Goal: Task Accomplishment & Management: Use online tool/utility

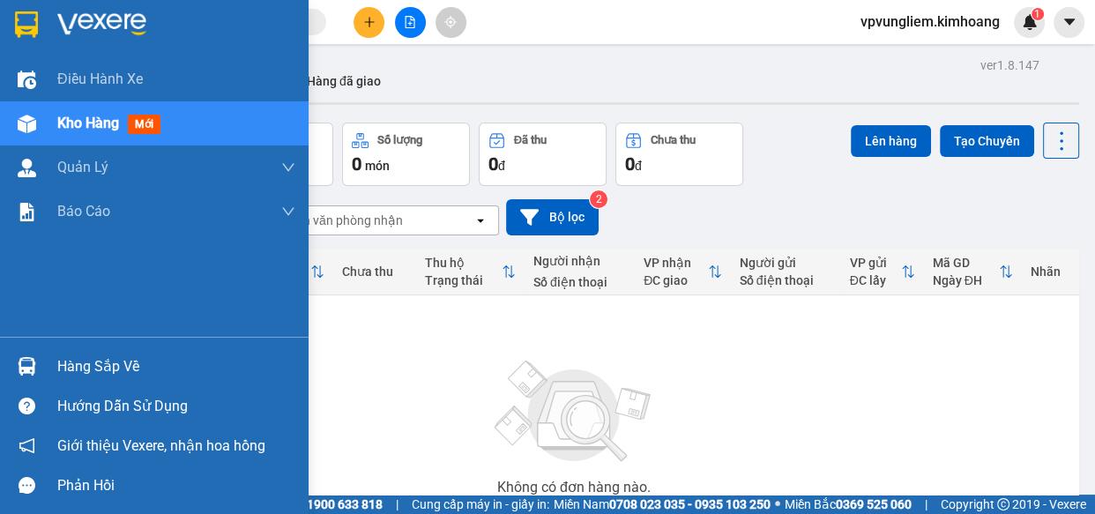
drag, startPoint x: 63, startPoint y: 362, endPoint x: 329, endPoint y: 322, distance: 269.4
click at [66, 362] on div "Hàng sắp về" at bounding box center [176, 367] width 238 height 26
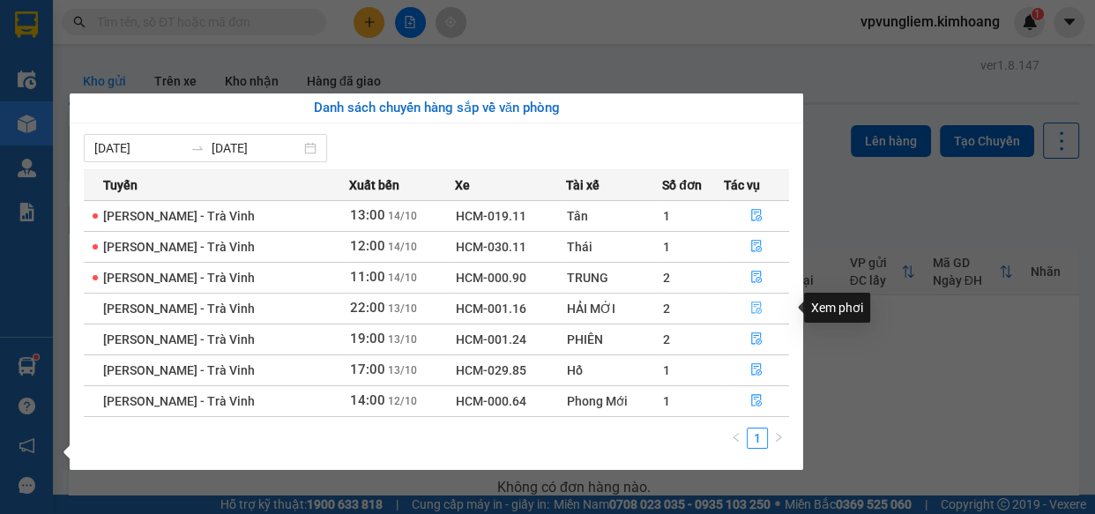
click at [751, 306] on icon "file-done" at bounding box center [757, 308] width 12 height 12
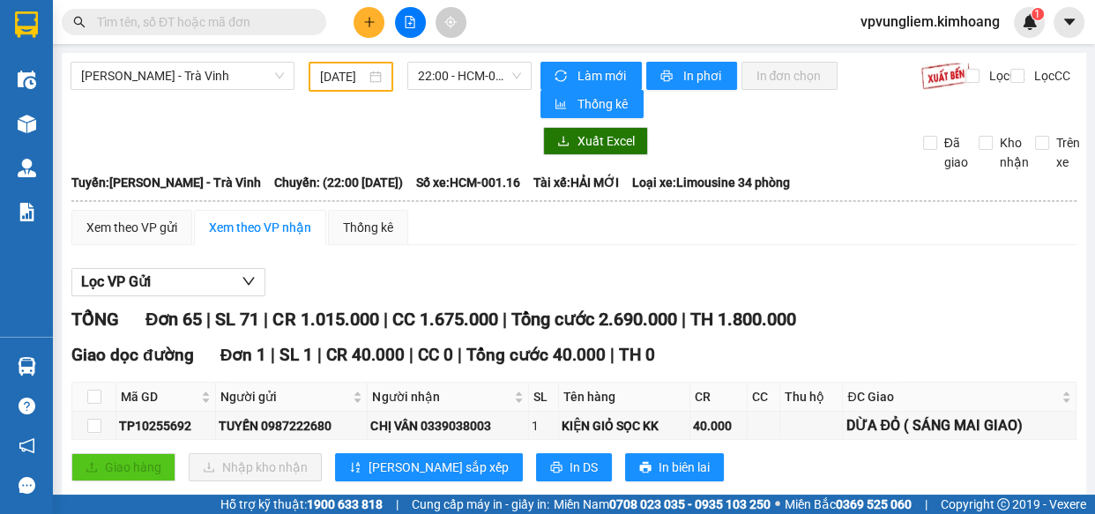
type input "[DATE]"
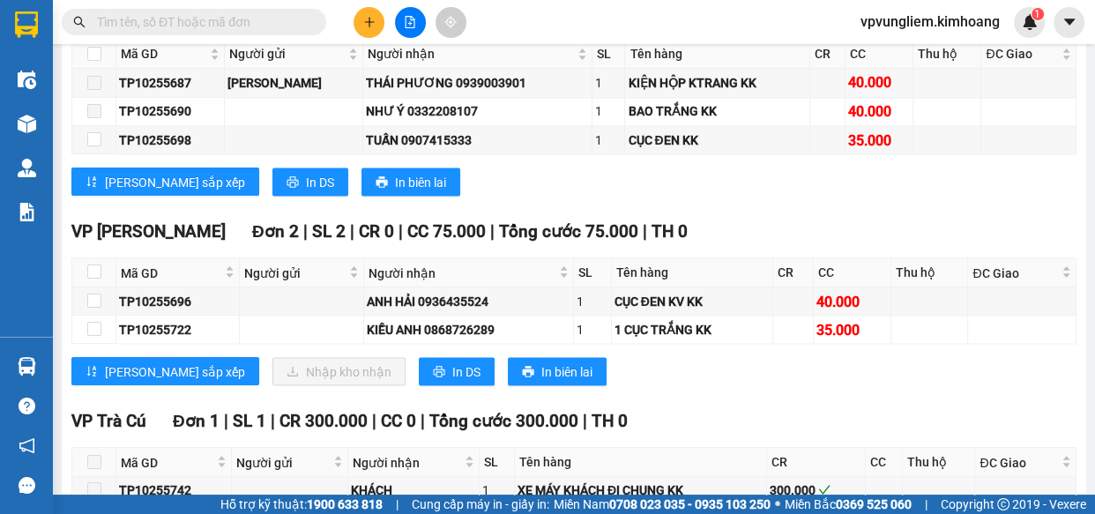
scroll to position [3012, 0]
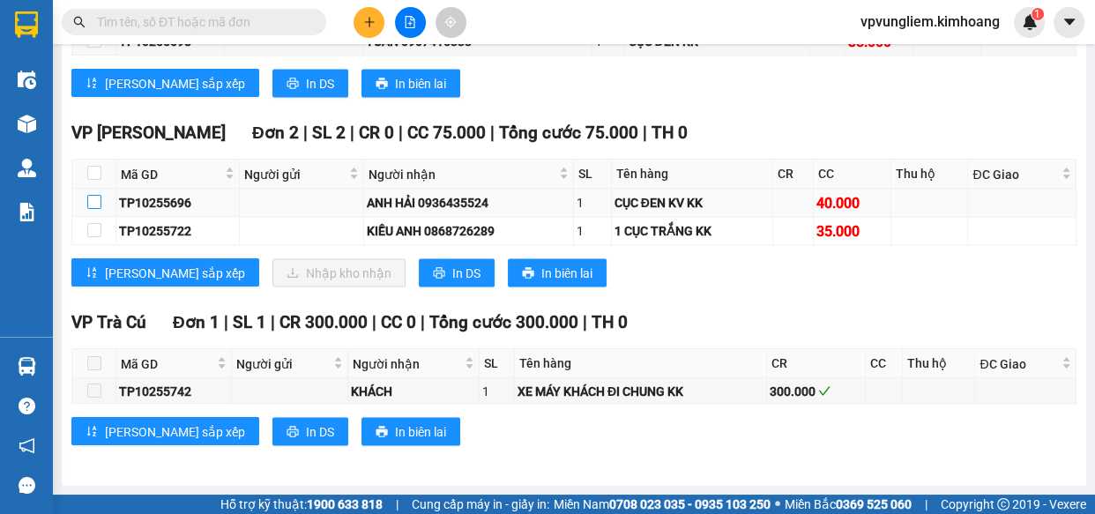
click at [92, 194] on label at bounding box center [94, 201] width 14 height 19
click at [92, 195] on input "checkbox" at bounding box center [94, 202] width 14 height 14
checkbox input "true"
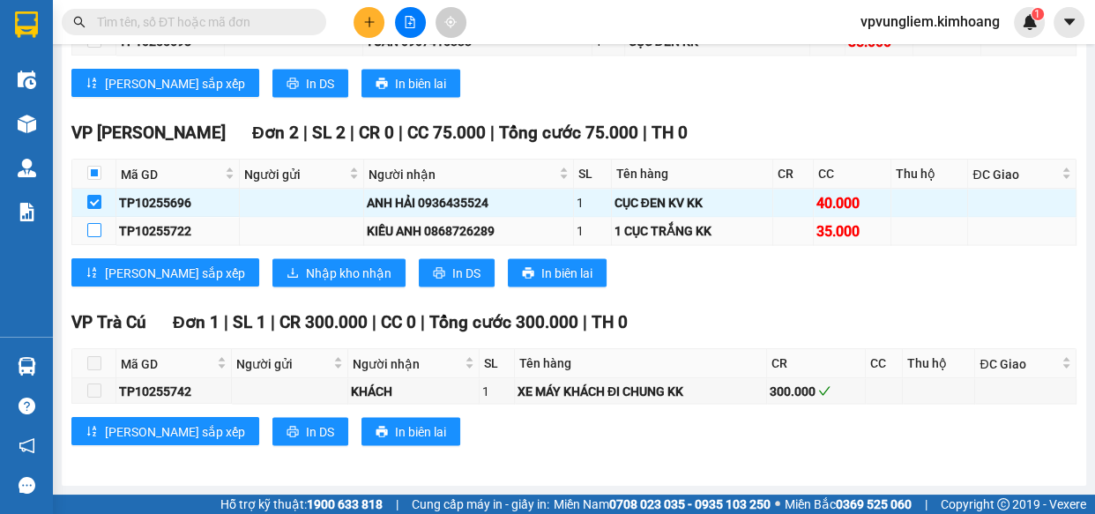
click at [90, 235] on input "checkbox" at bounding box center [94, 230] width 14 height 14
checkbox input "true"
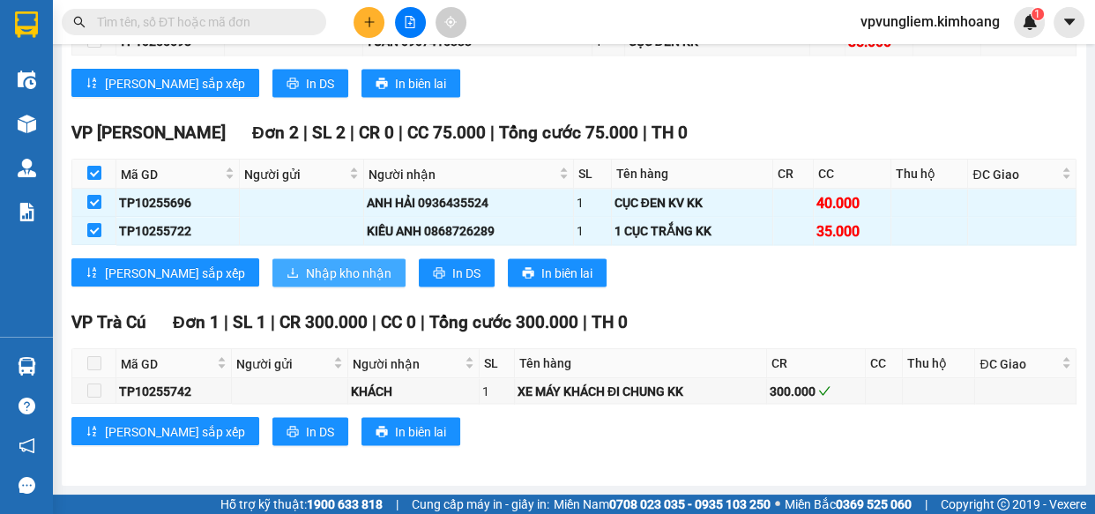
click at [306, 268] on span "Nhập kho nhận" at bounding box center [349, 272] width 86 height 19
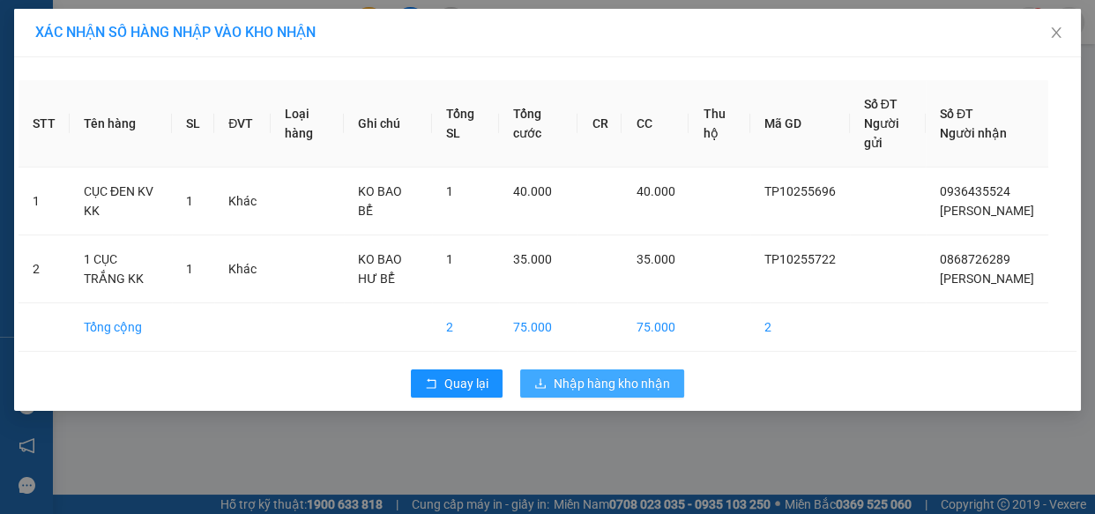
click at [639, 383] on span "Nhập hàng kho nhận" at bounding box center [612, 383] width 116 height 19
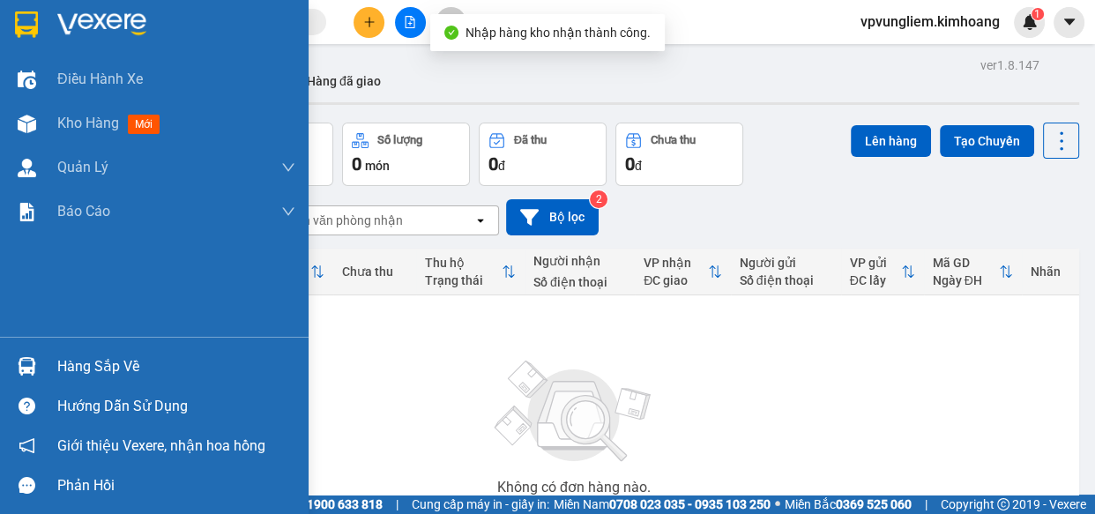
click at [131, 374] on div "Hàng sắp về" at bounding box center [176, 367] width 238 height 26
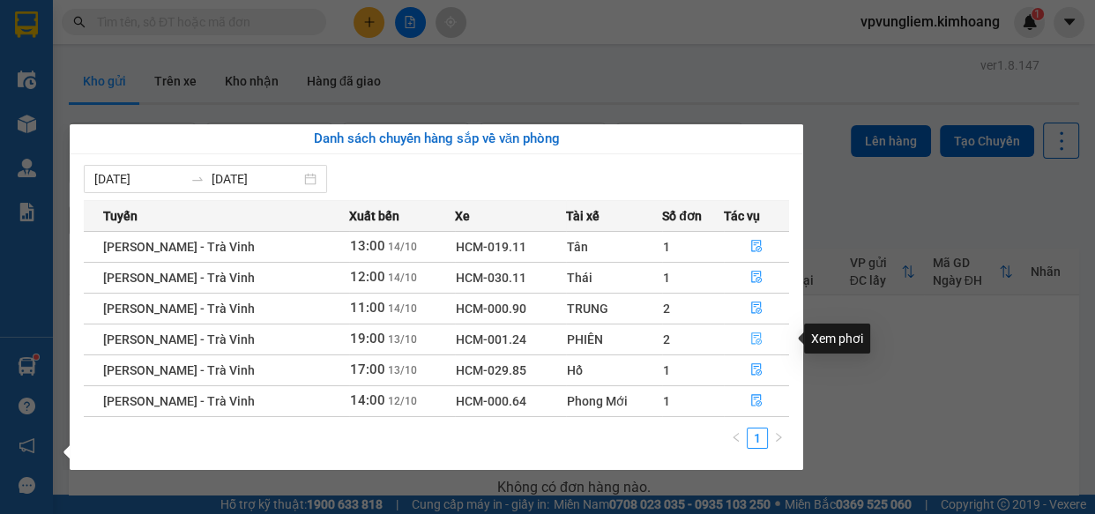
drag, startPoint x: 732, startPoint y: 343, endPoint x: 750, endPoint y: 347, distance: 18.0
click at [750, 347] on button "button" at bounding box center [757, 339] width 64 height 28
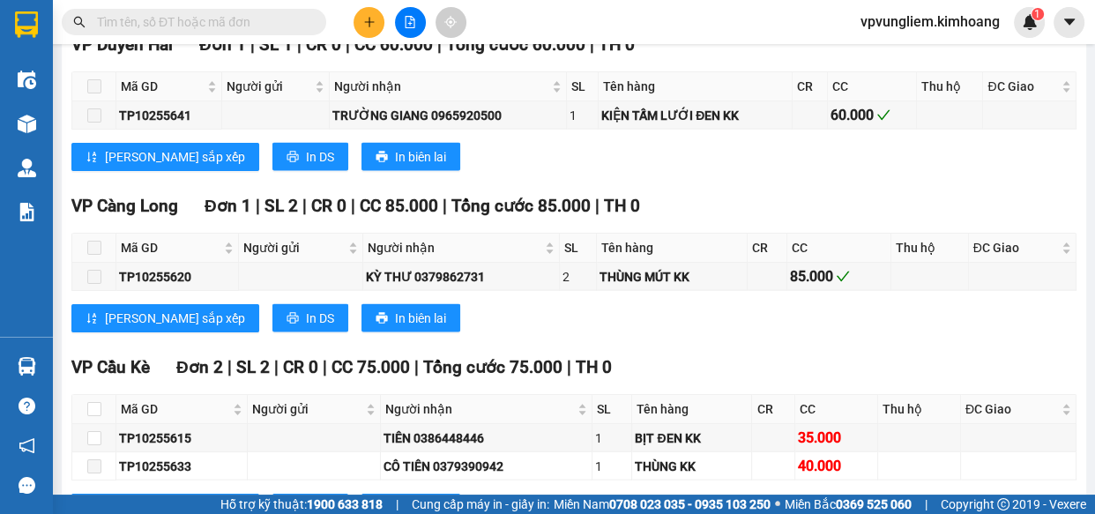
scroll to position [3198, 0]
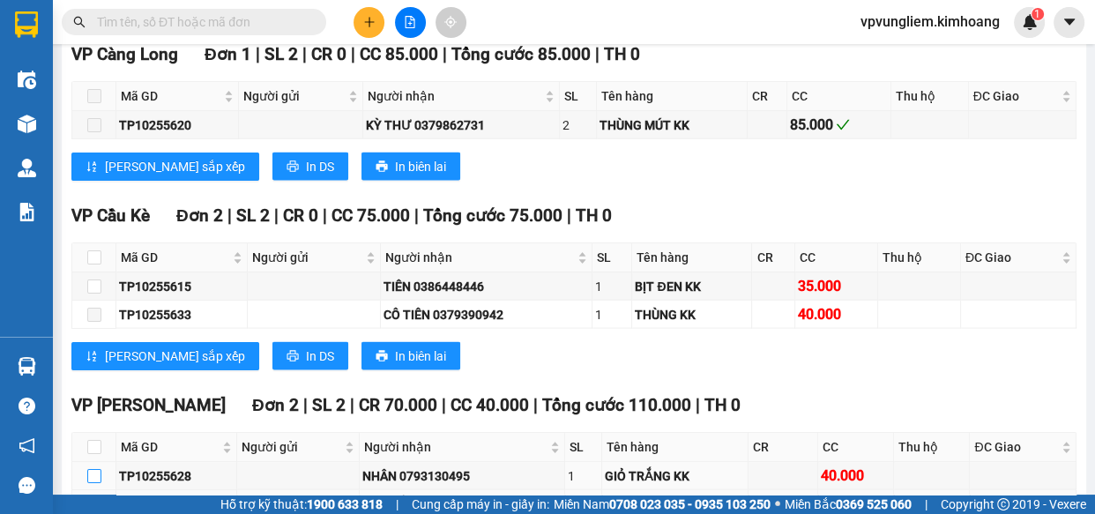
drag, startPoint x: 98, startPoint y: 362, endPoint x: 137, endPoint y: 379, distance: 42.3
click at [98, 469] on input "checkbox" at bounding box center [94, 476] width 14 height 14
checkbox input "true"
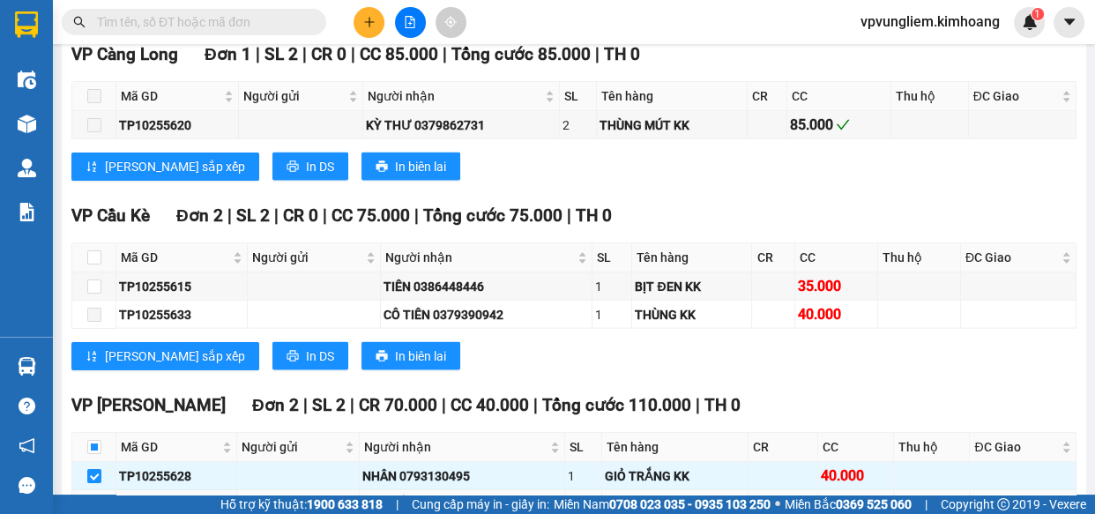
click at [89, 496] on input "checkbox" at bounding box center [94, 503] width 14 height 14
checkbox input "true"
drag, startPoint x: 247, startPoint y: 432, endPoint x: 283, endPoint y: 432, distance: 36.2
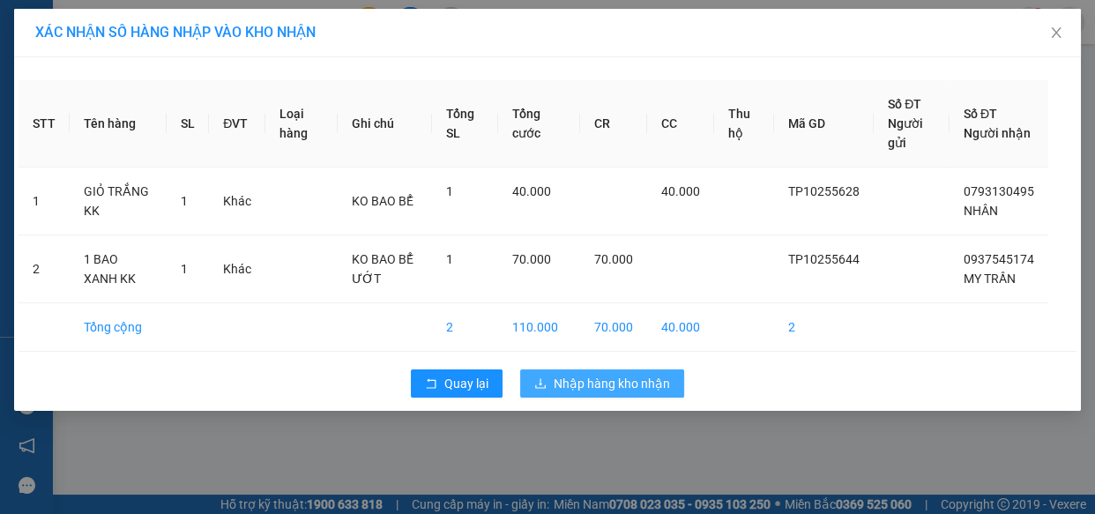
click at [675, 388] on button "Nhập hàng kho nhận" at bounding box center [602, 384] width 164 height 28
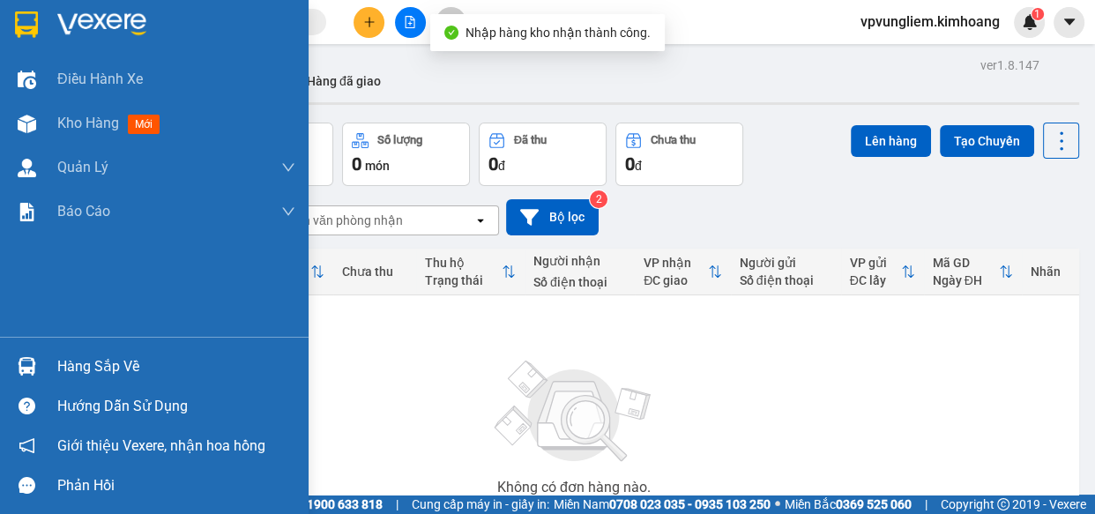
drag, startPoint x: 100, startPoint y: 358, endPoint x: 415, endPoint y: 387, distance: 317.1
click at [101, 359] on div "Hàng sắp về" at bounding box center [176, 367] width 238 height 26
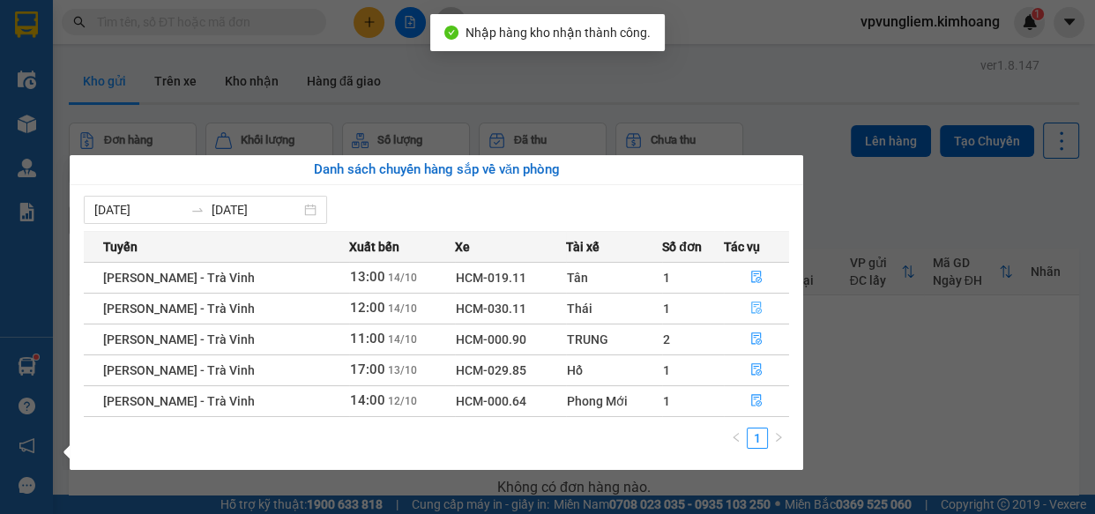
click at [757, 310] on icon "file-done" at bounding box center [756, 308] width 11 height 12
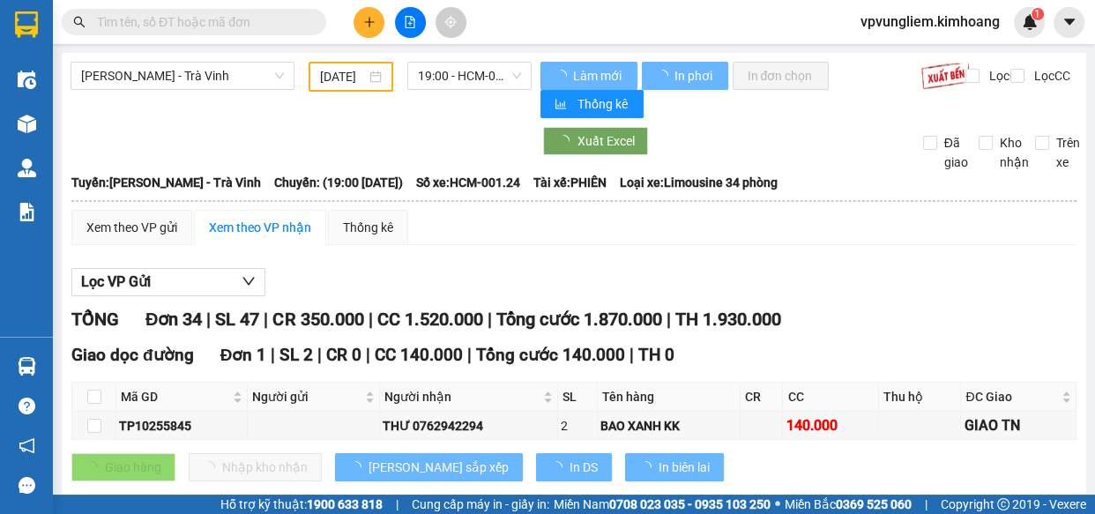
type input "[DATE]"
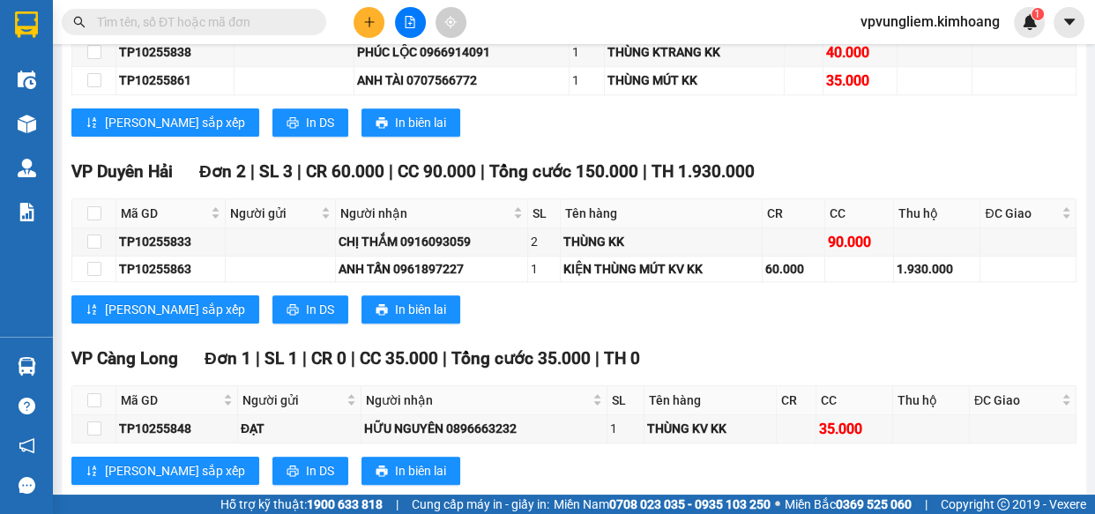
scroll to position [2014, 0]
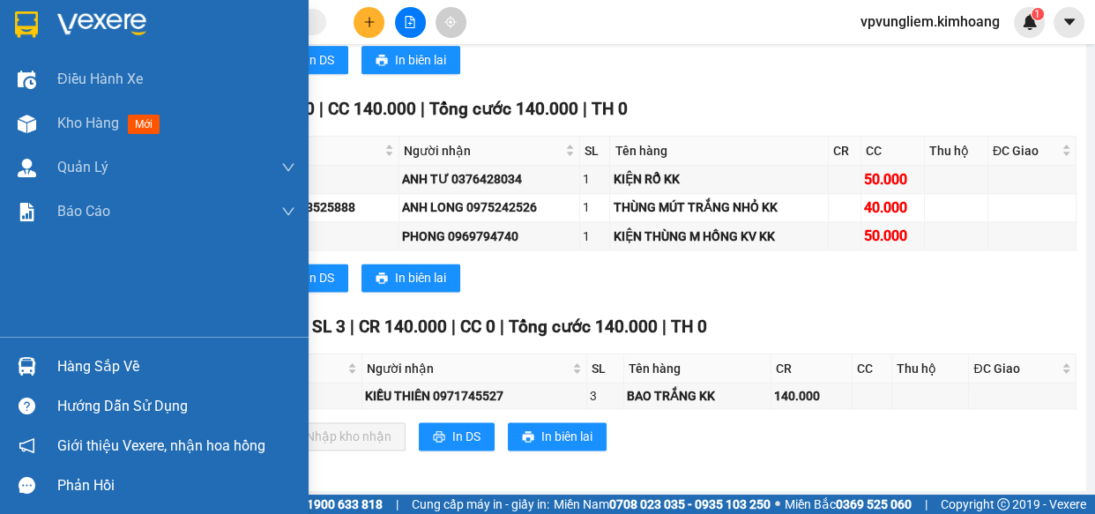
click at [106, 370] on div "Hàng sắp về" at bounding box center [176, 367] width 238 height 26
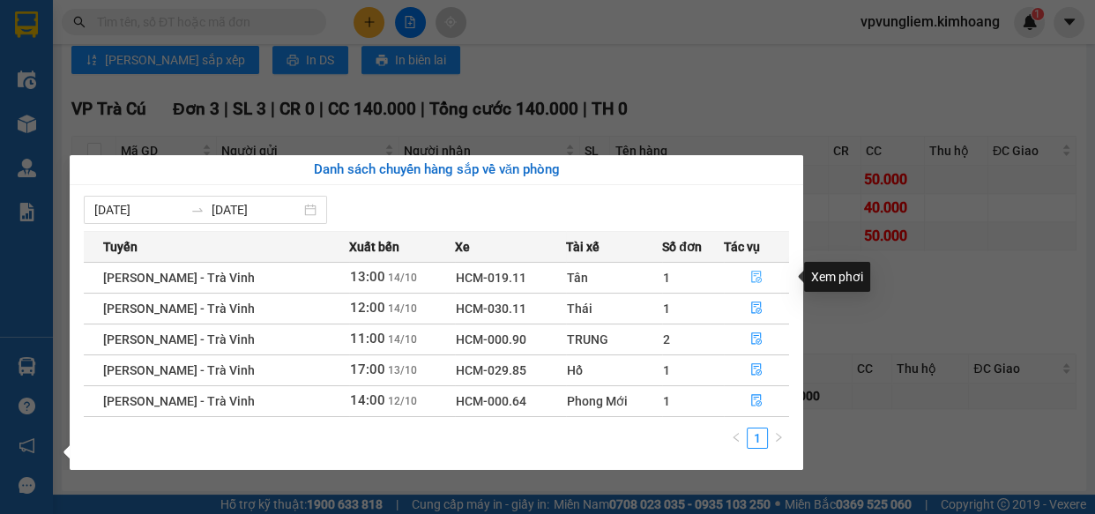
click at [761, 277] on button "button" at bounding box center [757, 278] width 64 height 28
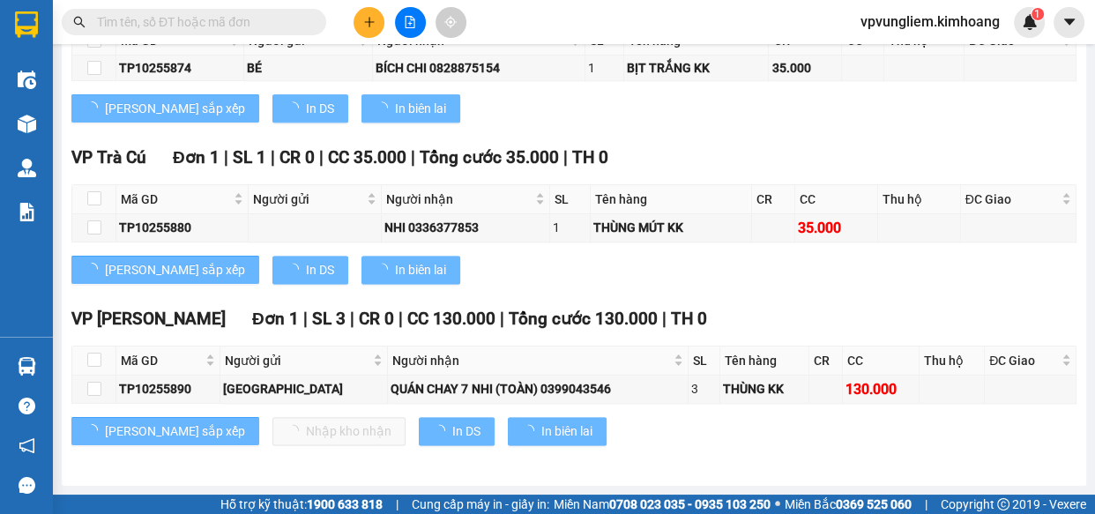
scroll to position [2009, 0]
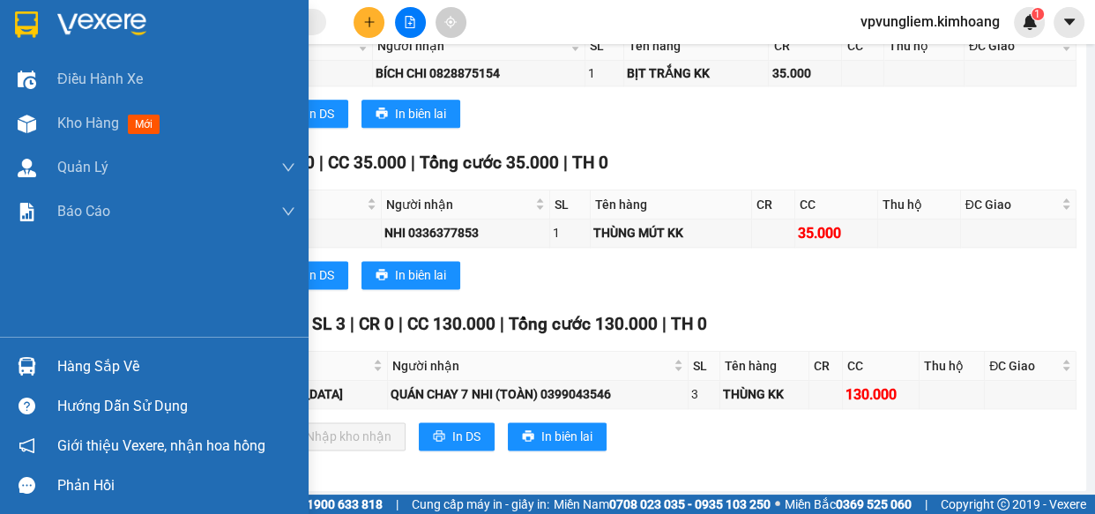
click at [80, 373] on div "Hàng sắp về" at bounding box center [176, 367] width 238 height 26
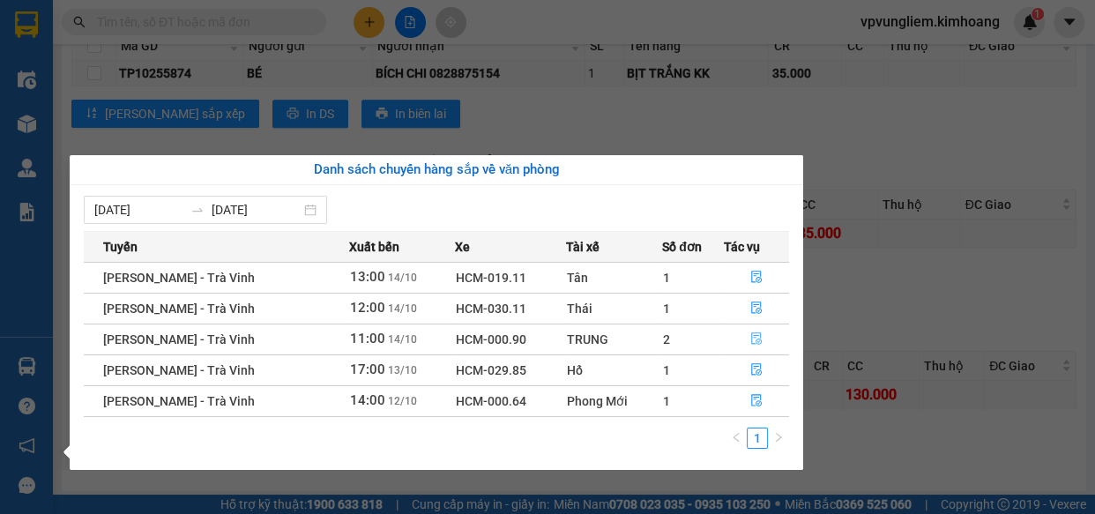
click at [758, 349] on button "button" at bounding box center [757, 339] width 64 height 28
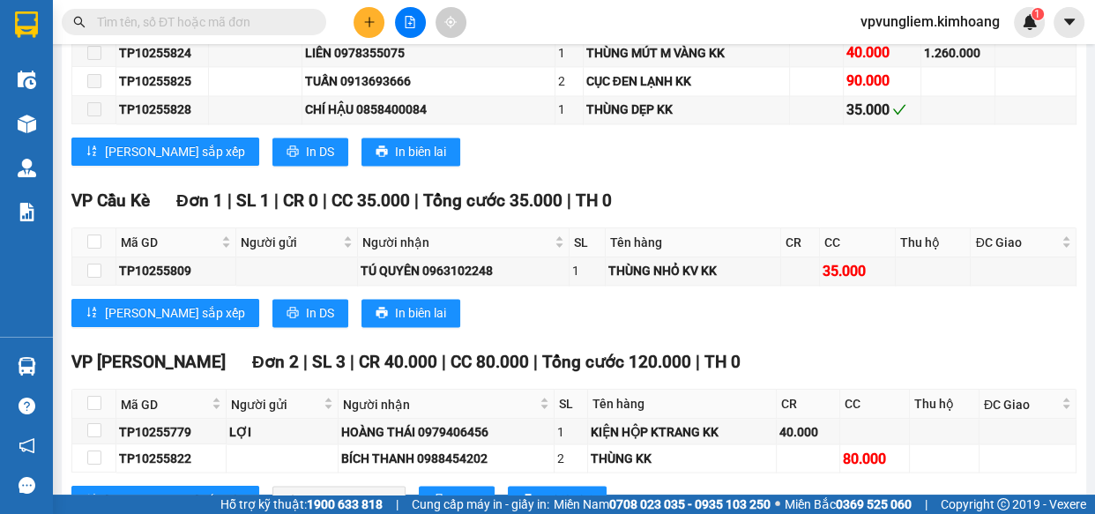
scroll to position [2823, 0]
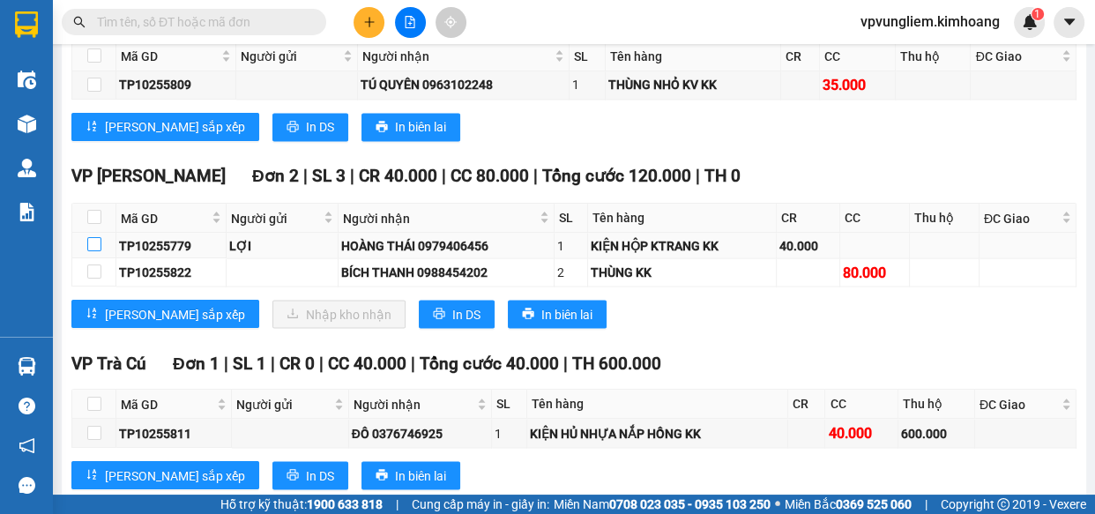
click at [100, 237] on input "checkbox" at bounding box center [94, 244] width 14 height 14
checkbox input "true"
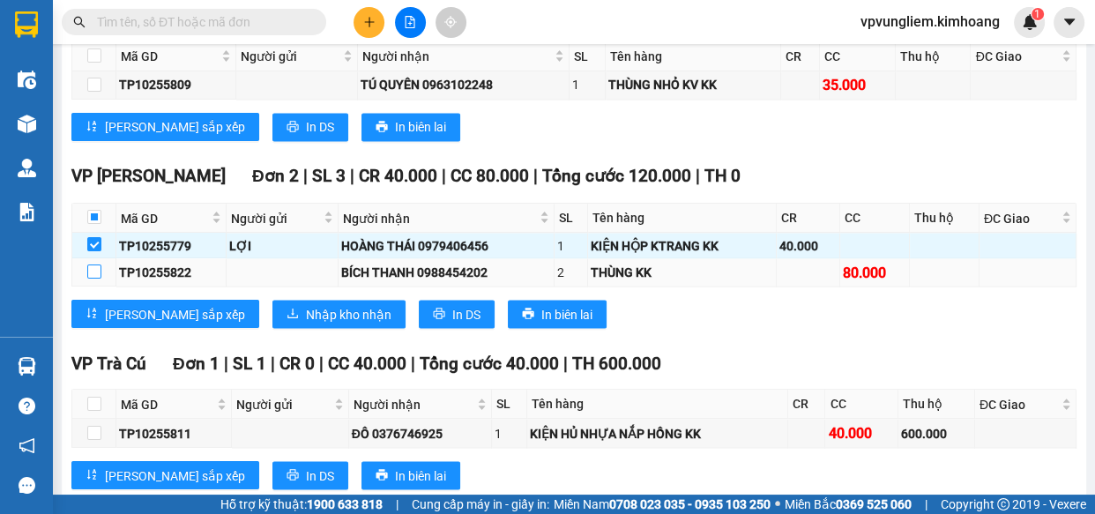
click at [94, 265] on input "checkbox" at bounding box center [94, 272] width 14 height 14
checkbox input "true"
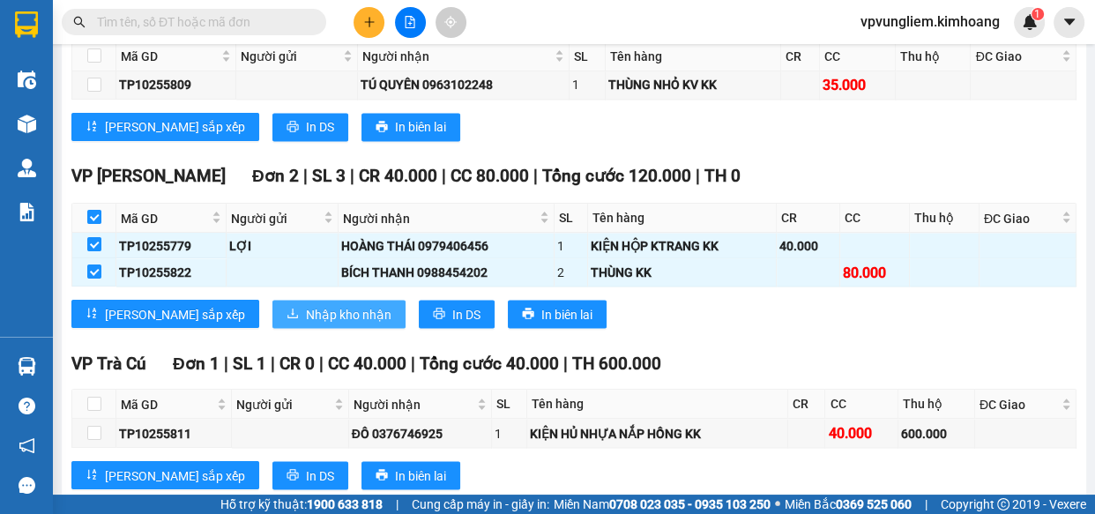
click at [306, 304] on span "Nhập kho nhận" at bounding box center [349, 313] width 86 height 19
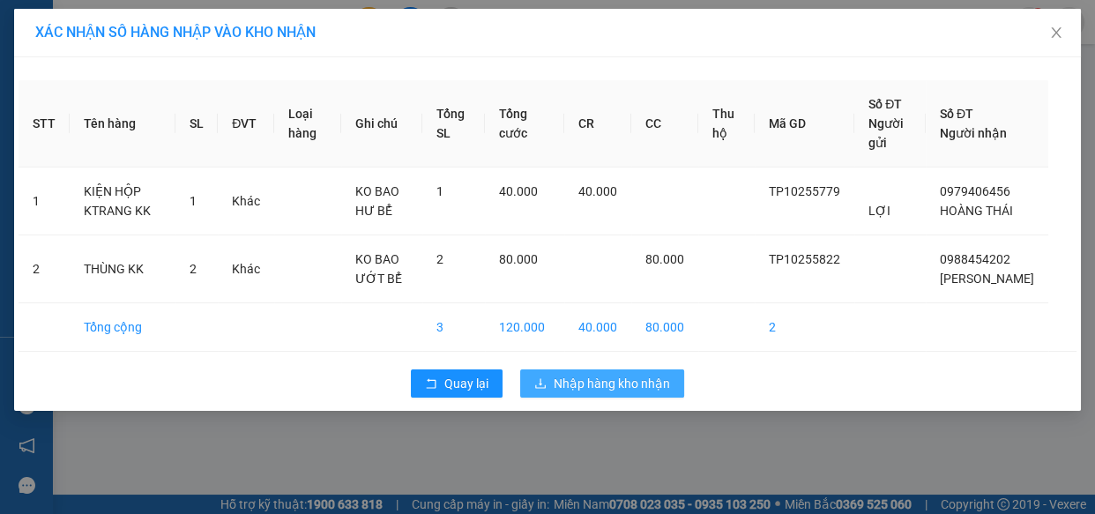
click at [666, 398] on button "Nhập hàng kho nhận" at bounding box center [602, 384] width 164 height 28
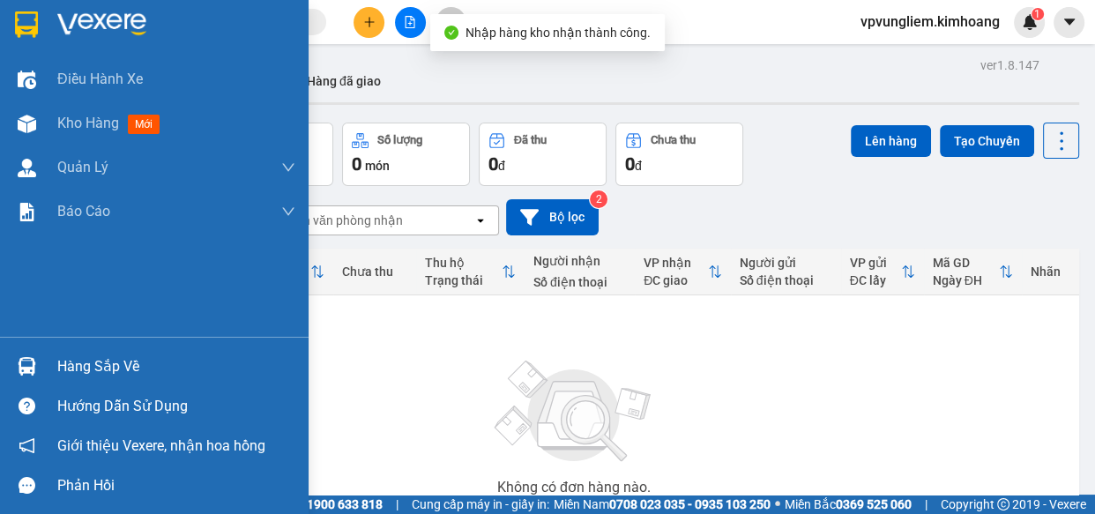
click at [117, 358] on div "Hàng sắp về" at bounding box center [176, 367] width 238 height 26
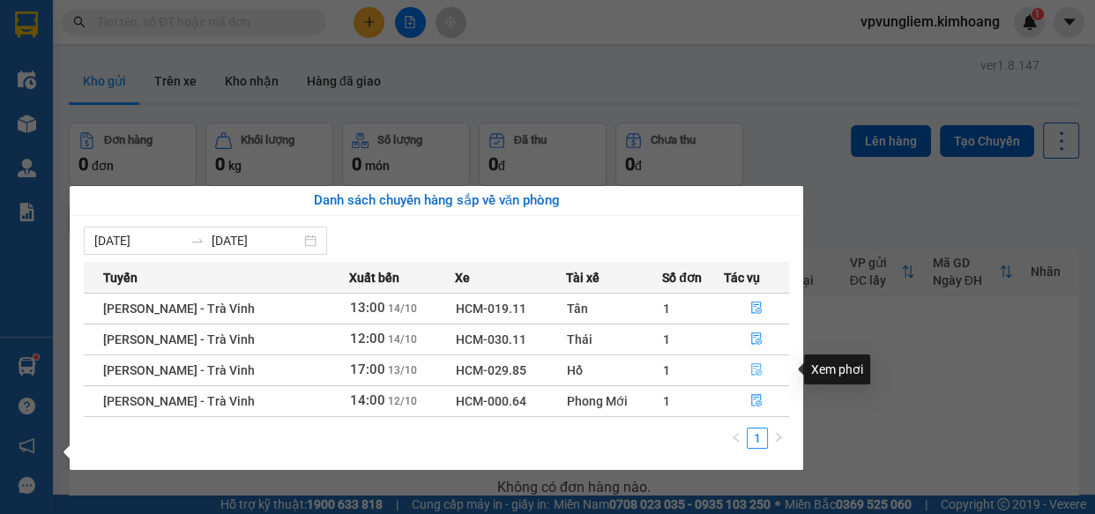
click at [752, 377] on span "file-done" at bounding box center [757, 370] width 12 height 14
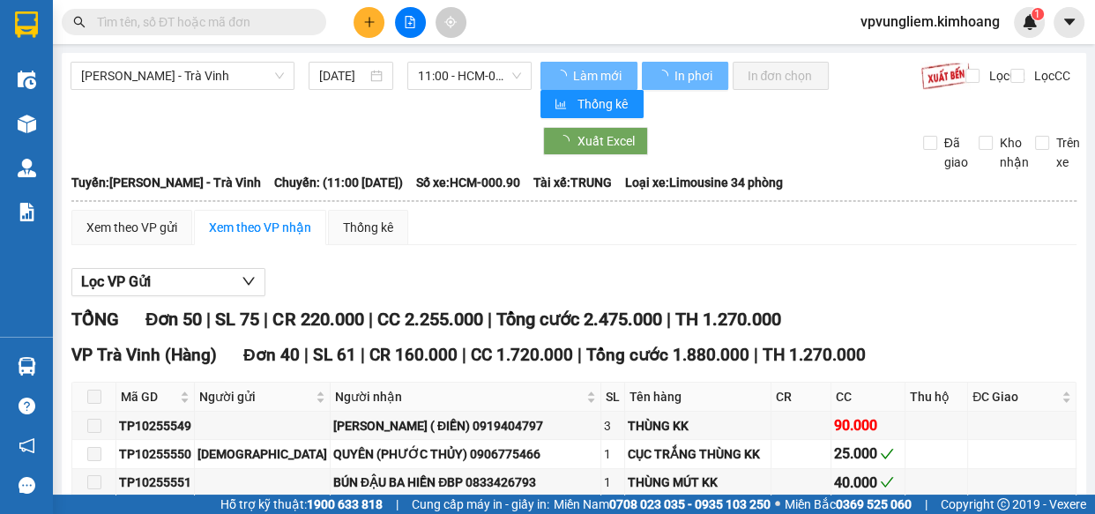
type input "[DATE]"
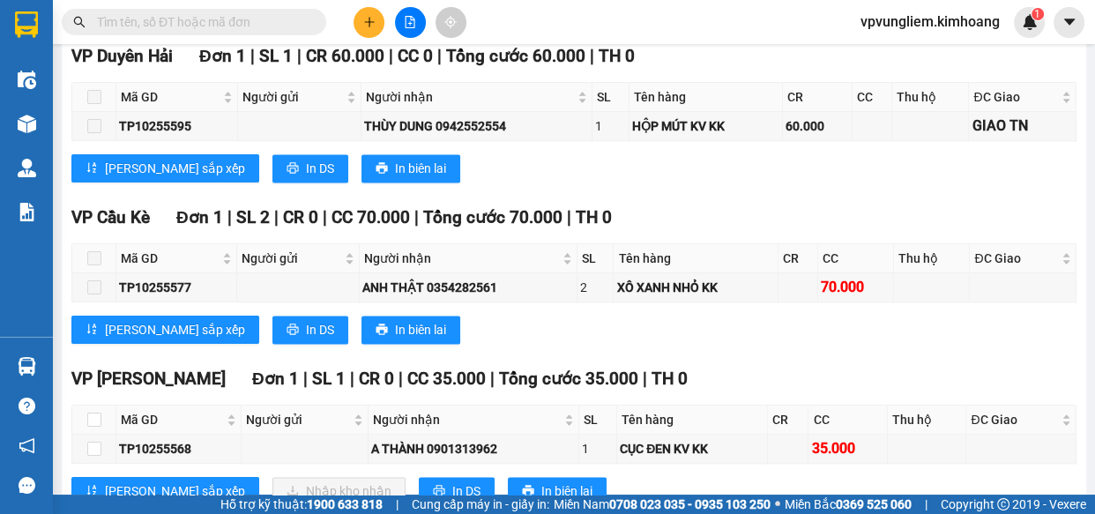
scroll to position [2248, 0]
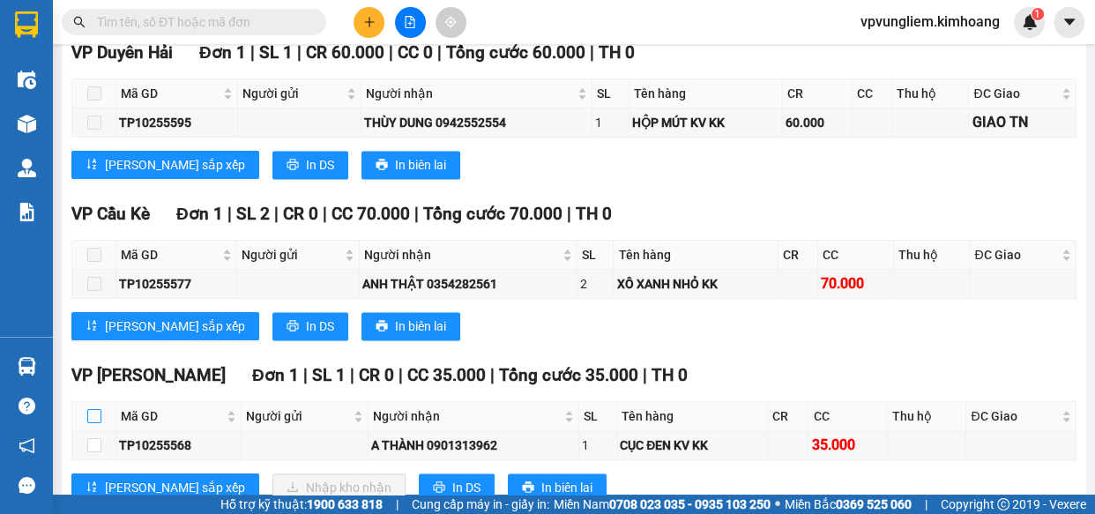
click at [94, 409] on input "checkbox" at bounding box center [94, 416] width 14 height 14
checkbox input "true"
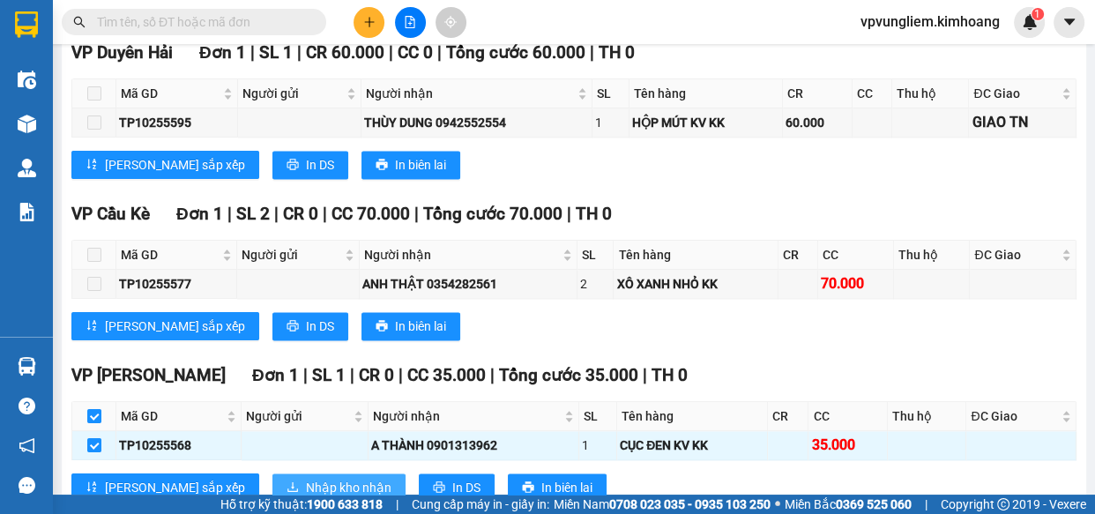
click at [310, 474] on button "Nhập kho nhận" at bounding box center [339, 488] width 133 height 28
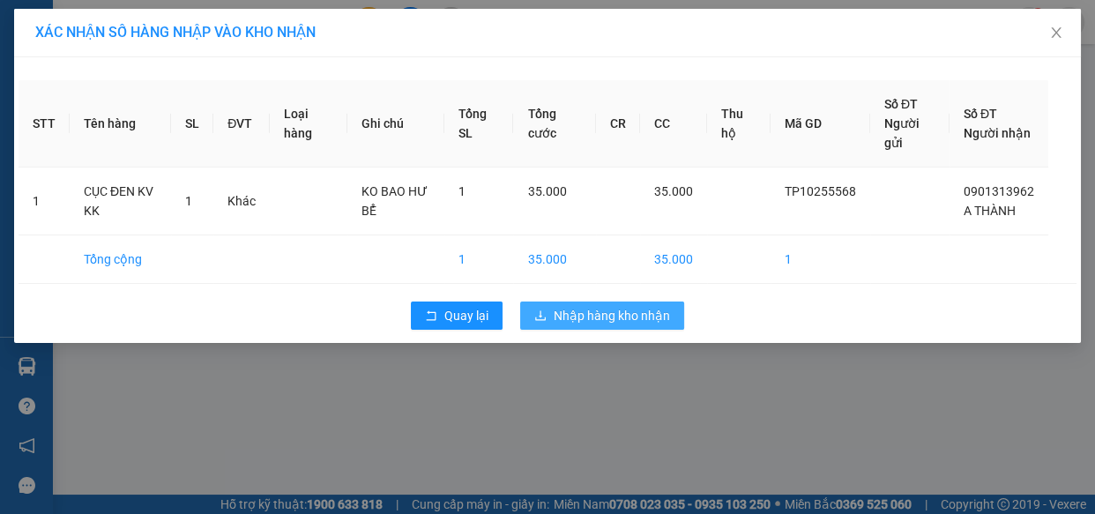
click at [646, 317] on span "Nhập hàng kho nhận" at bounding box center [612, 315] width 116 height 19
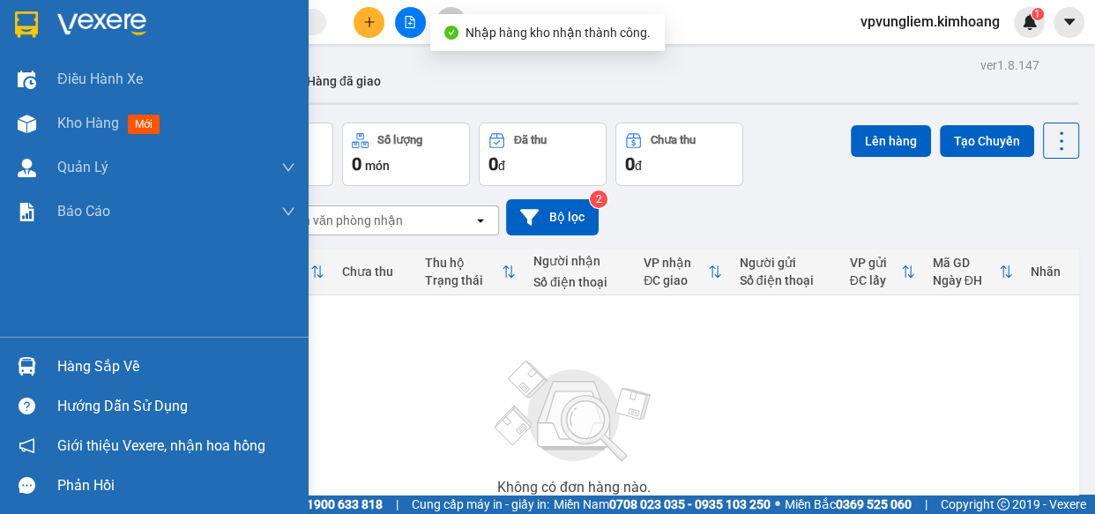
drag, startPoint x: 85, startPoint y: 364, endPoint x: 334, endPoint y: 335, distance: 251.3
click at [87, 363] on div "Hàng sắp về" at bounding box center [176, 367] width 238 height 26
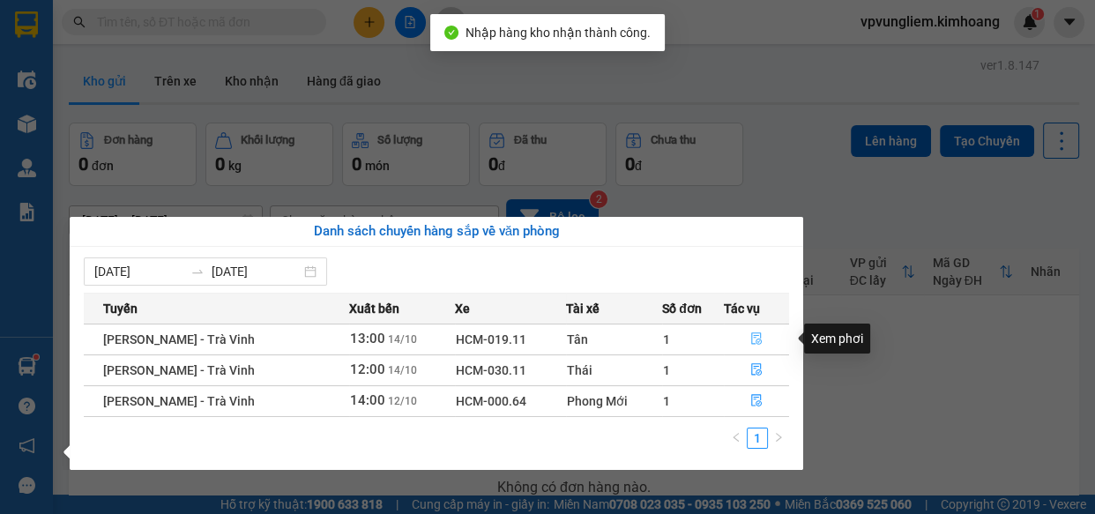
click at [757, 334] on icon "file-done" at bounding box center [757, 338] width 12 height 12
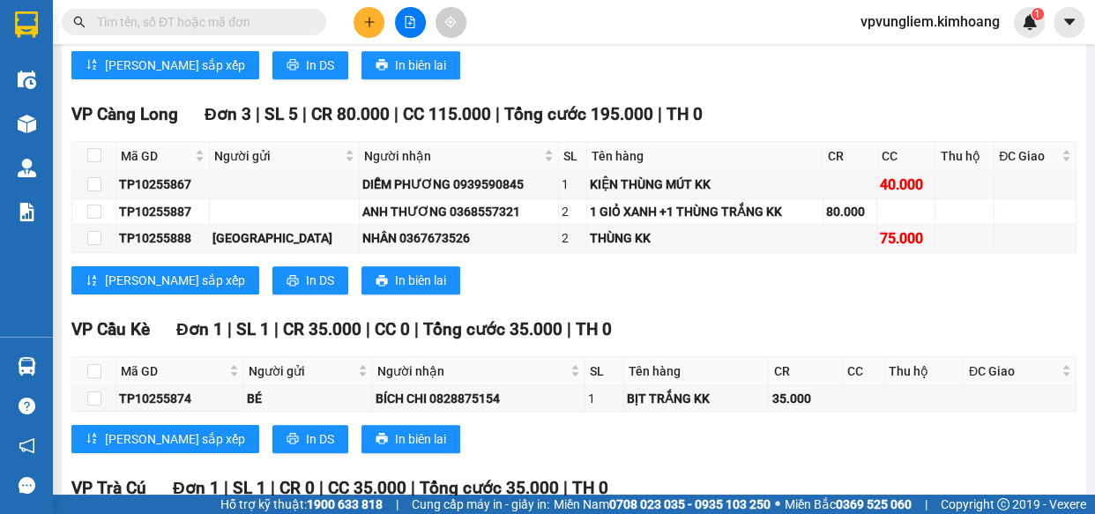
scroll to position [2009, 0]
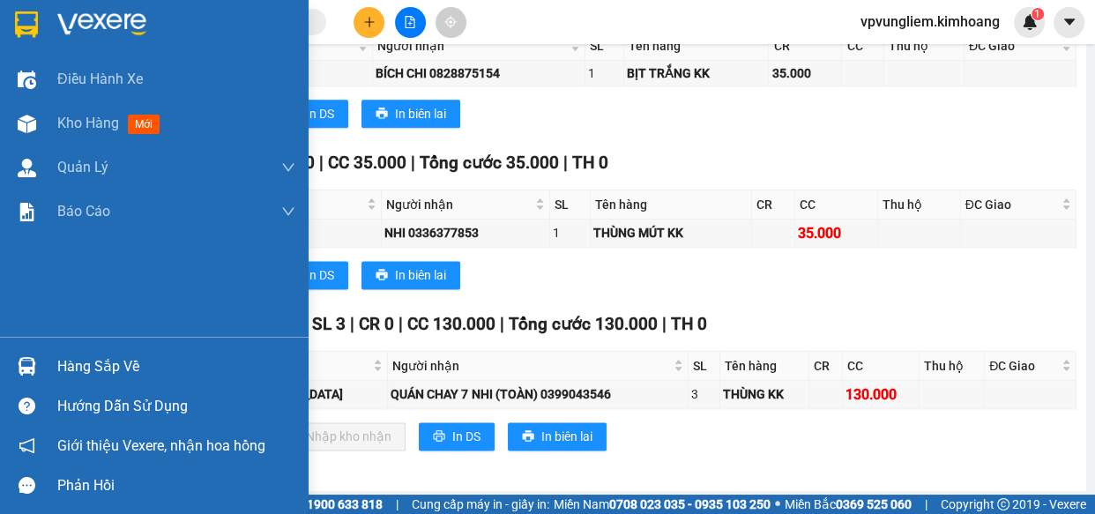
click at [108, 374] on div "Hàng sắp về" at bounding box center [176, 367] width 238 height 26
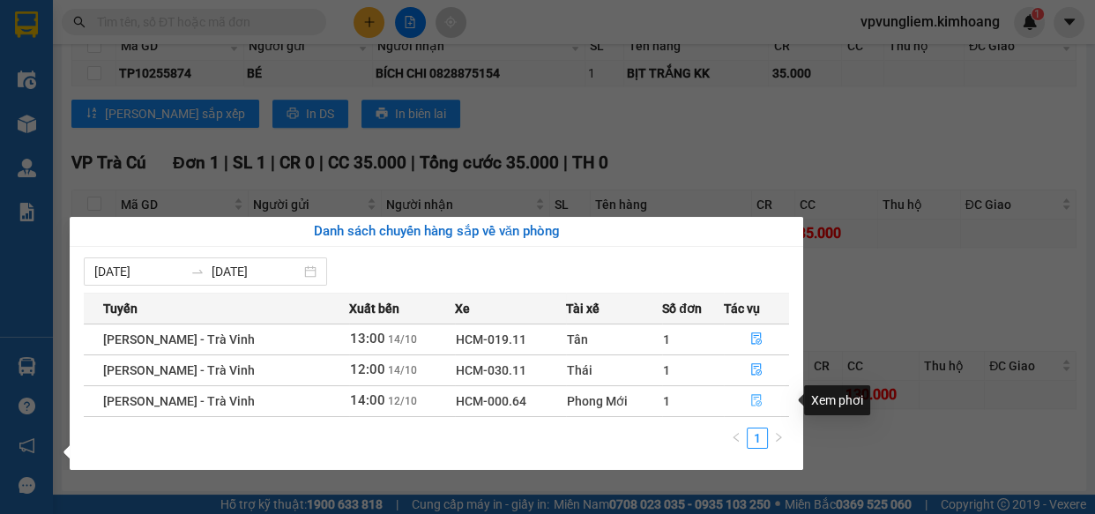
click at [750, 408] on button "button" at bounding box center [757, 401] width 64 height 28
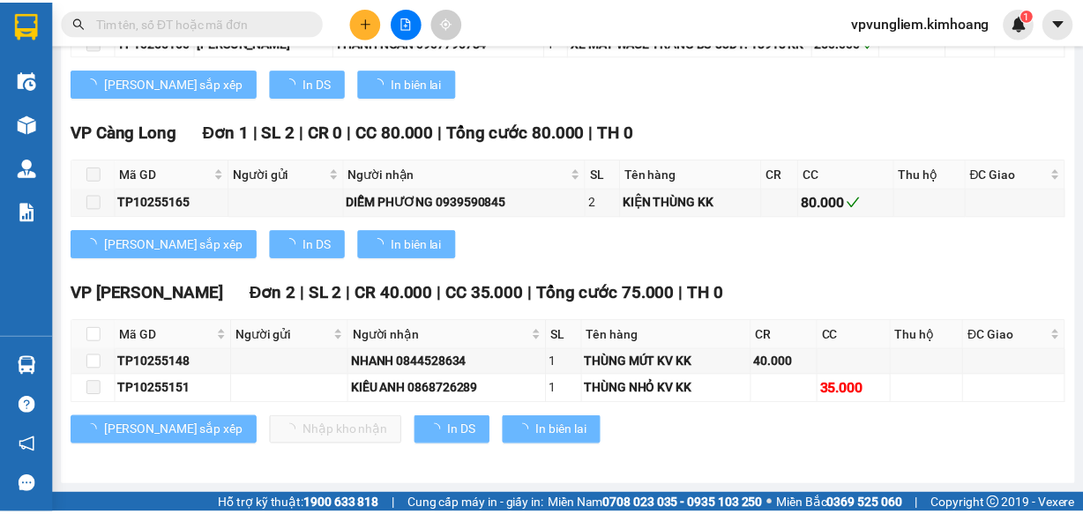
scroll to position [1344, 0]
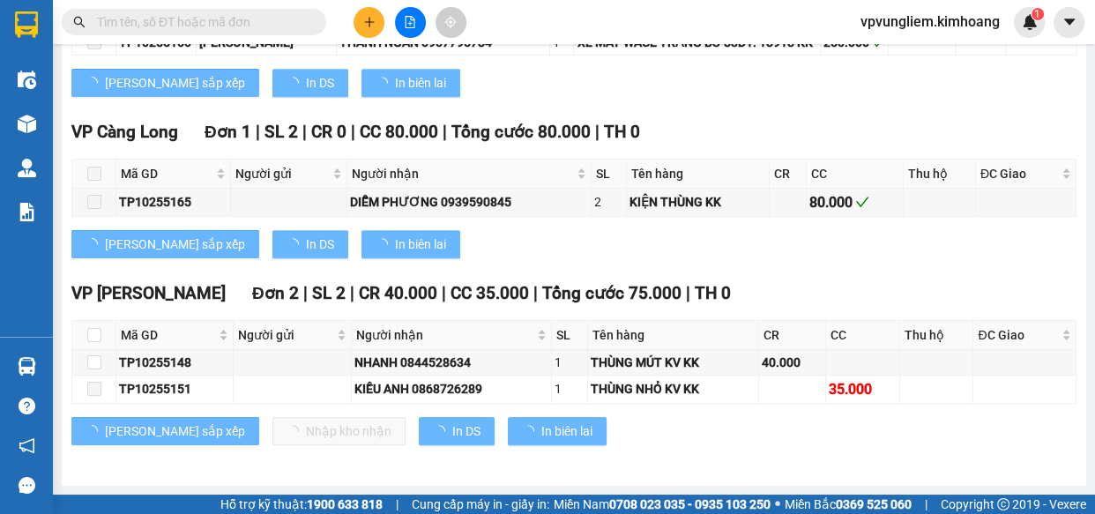
type input "[DATE]"
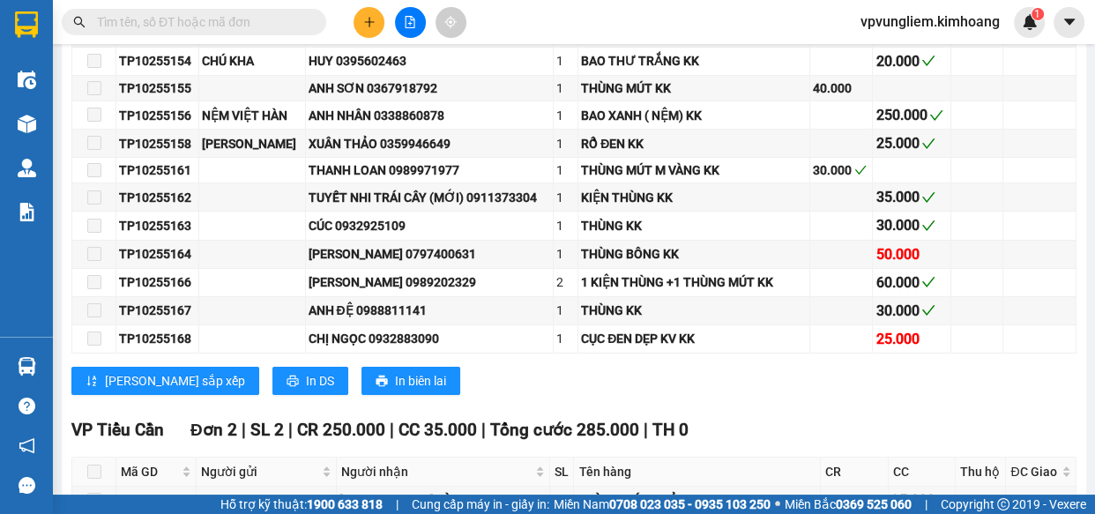
scroll to position [462, 0]
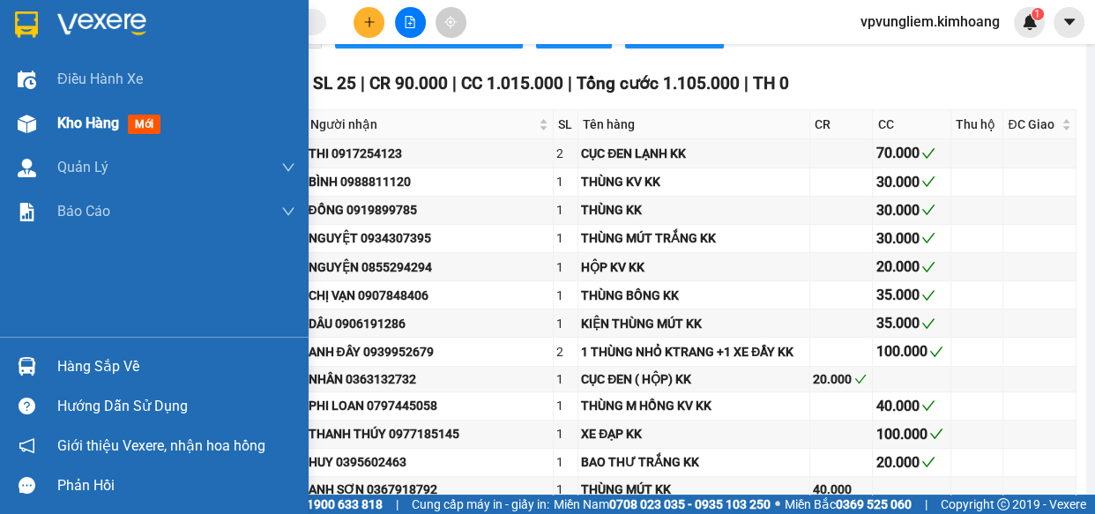
click at [109, 126] on span "Kho hàng" at bounding box center [88, 123] width 62 height 17
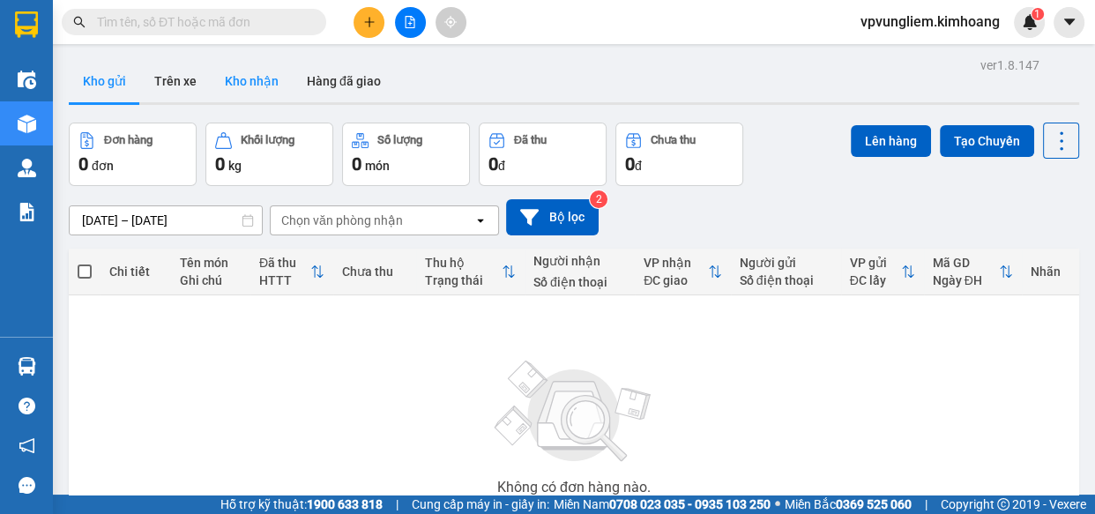
drag, startPoint x: 255, startPoint y: 72, endPoint x: 265, endPoint y: 79, distance: 12.0
click at [257, 71] on button "Kho nhận" at bounding box center [252, 81] width 82 height 42
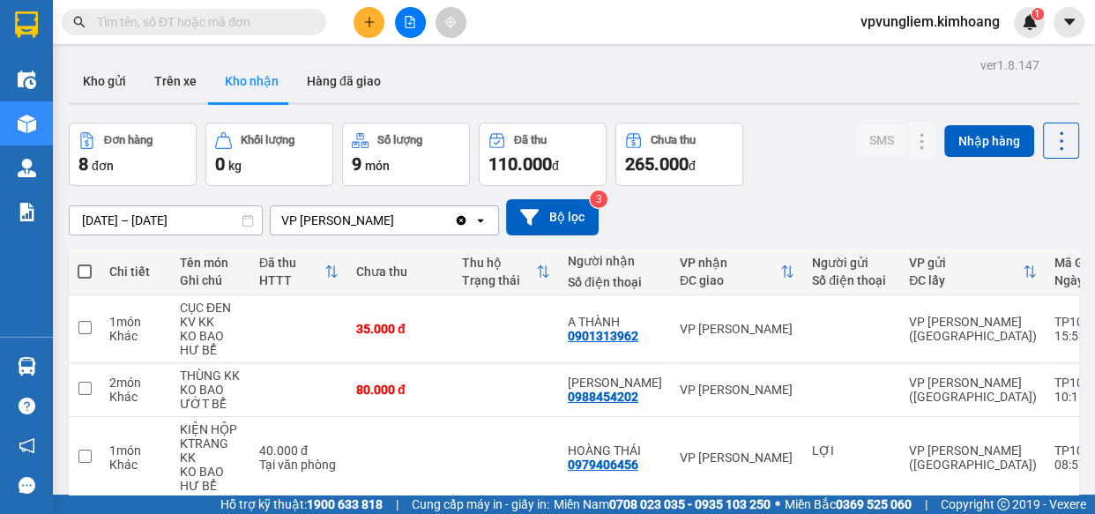
click at [279, 19] on input "text" at bounding box center [201, 21] width 208 height 19
click at [104, 86] on button "Kho gửi" at bounding box center [104, 81] width 71 height 42
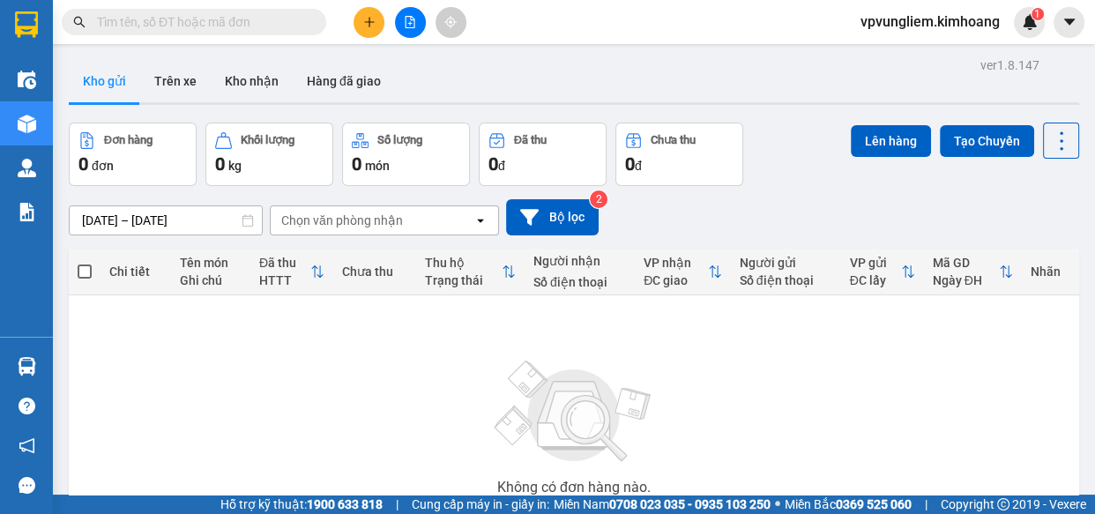
click at [194, 22] on input "text" at bounding box center [201, 21] width 208 height 19
